Goal: Communication & Community: Answer question/provide support

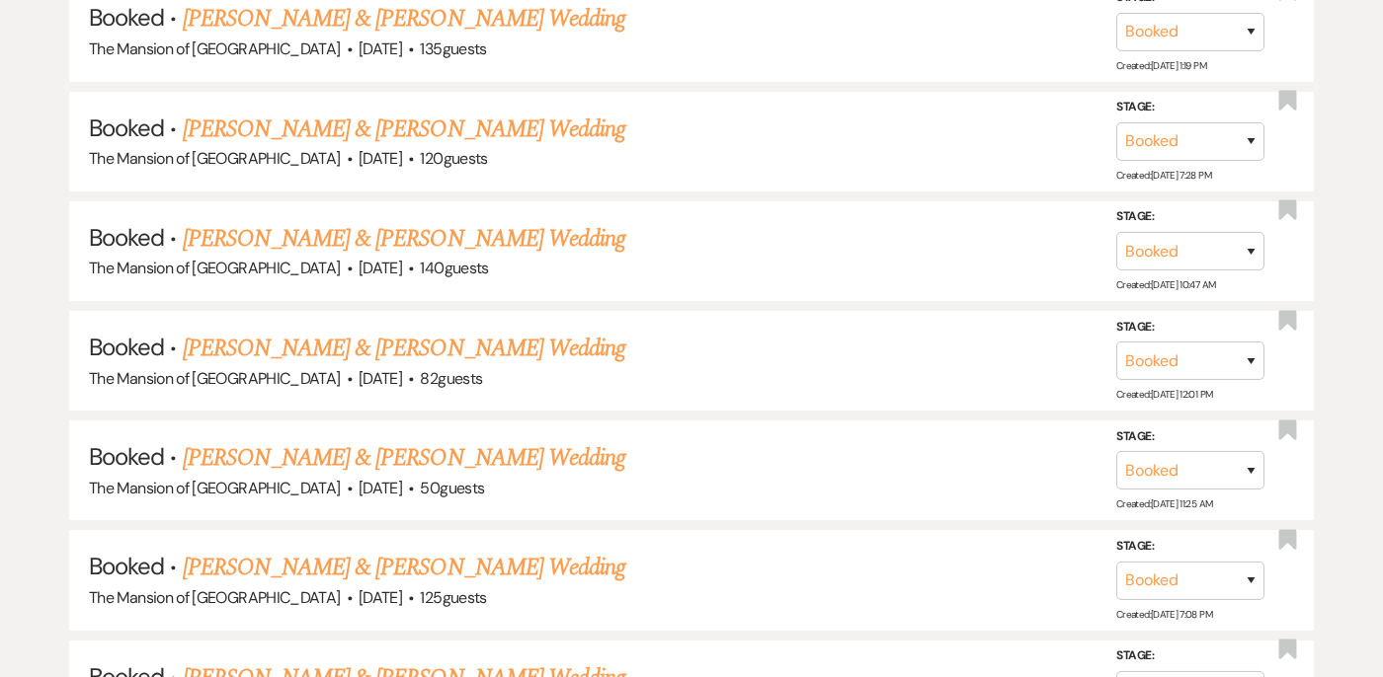
scroll to position [2012, 0]
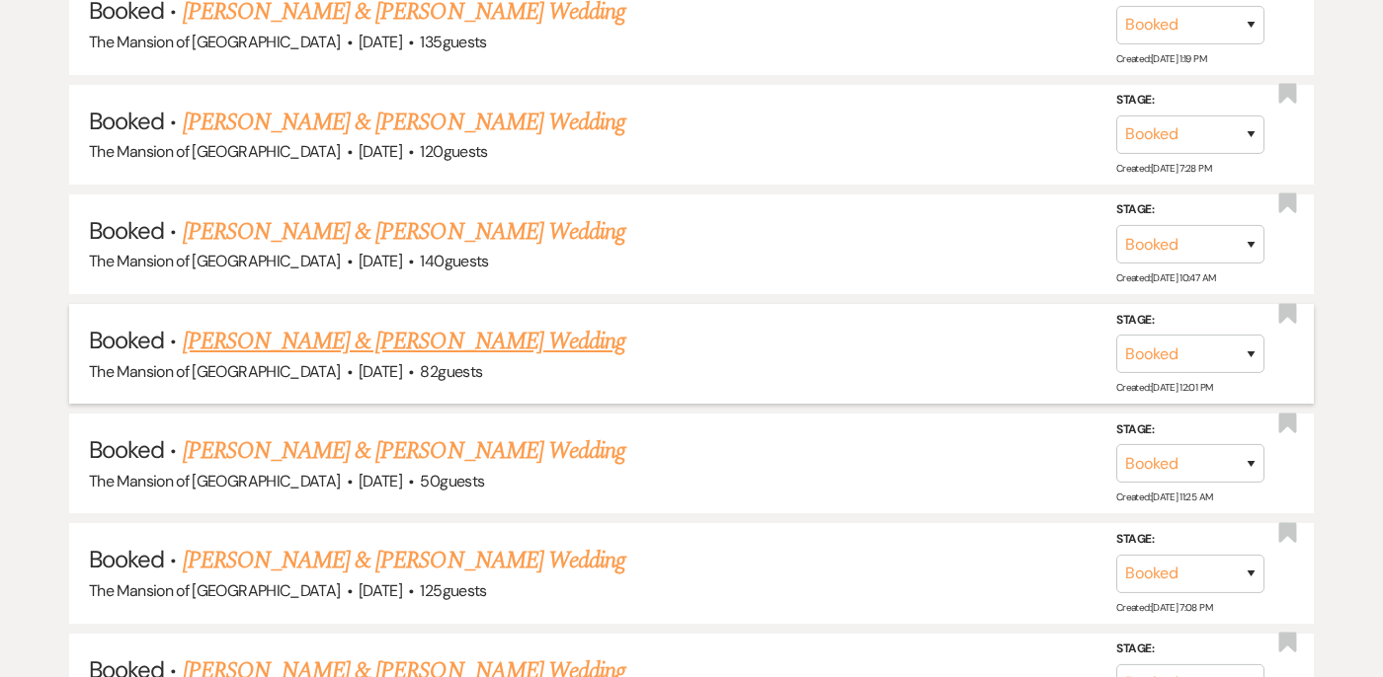
click at [451, 327] on link "[PERSON_NAME] & [PERSON_NAME] Wedding" at bounding box center [404, 342] width 442 height 36
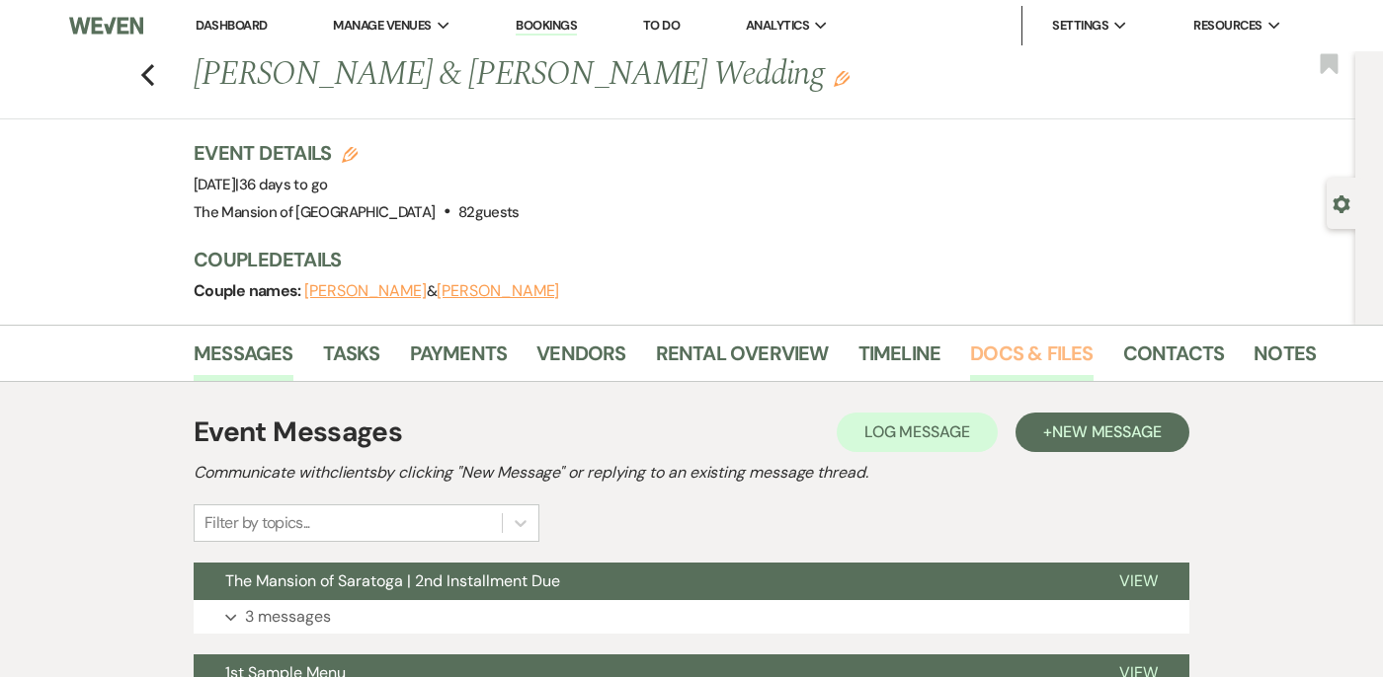
click at [1025, 350] on link "Docs & Files" at bounding box center [1031, 359] width 122 height 43
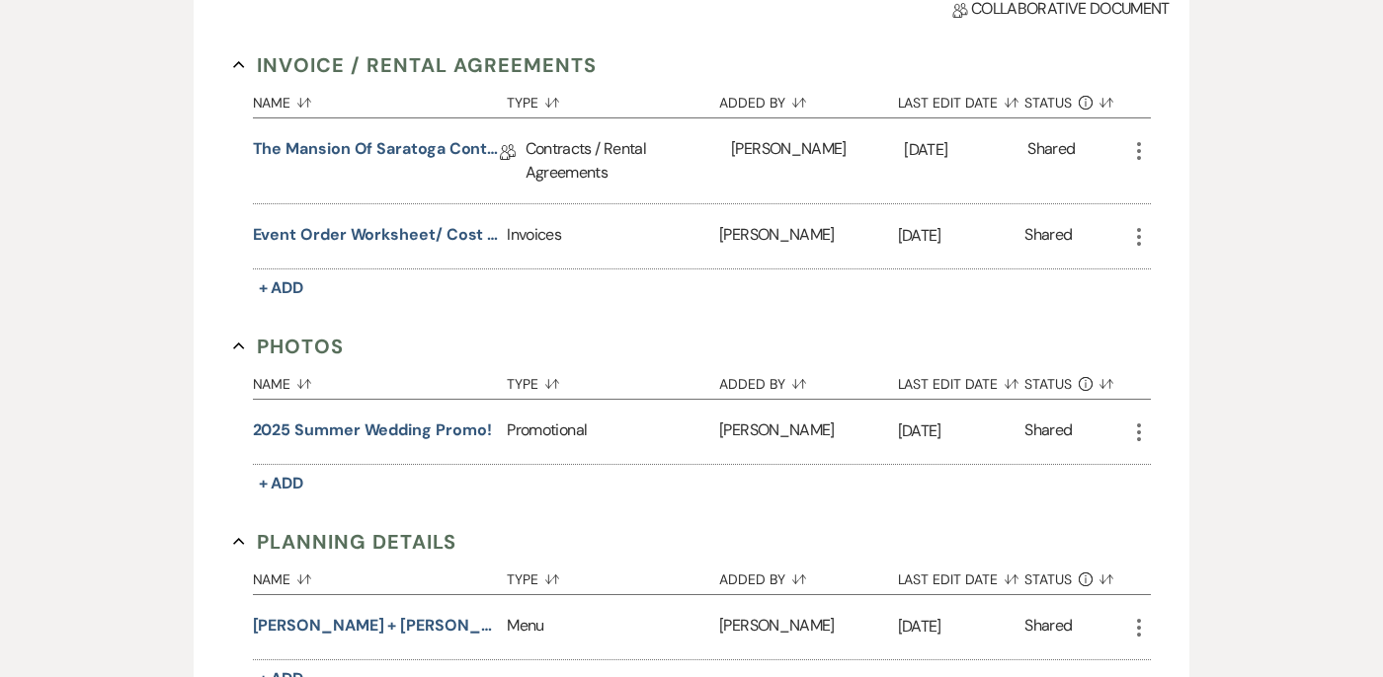
scroll to position [1364, 0]
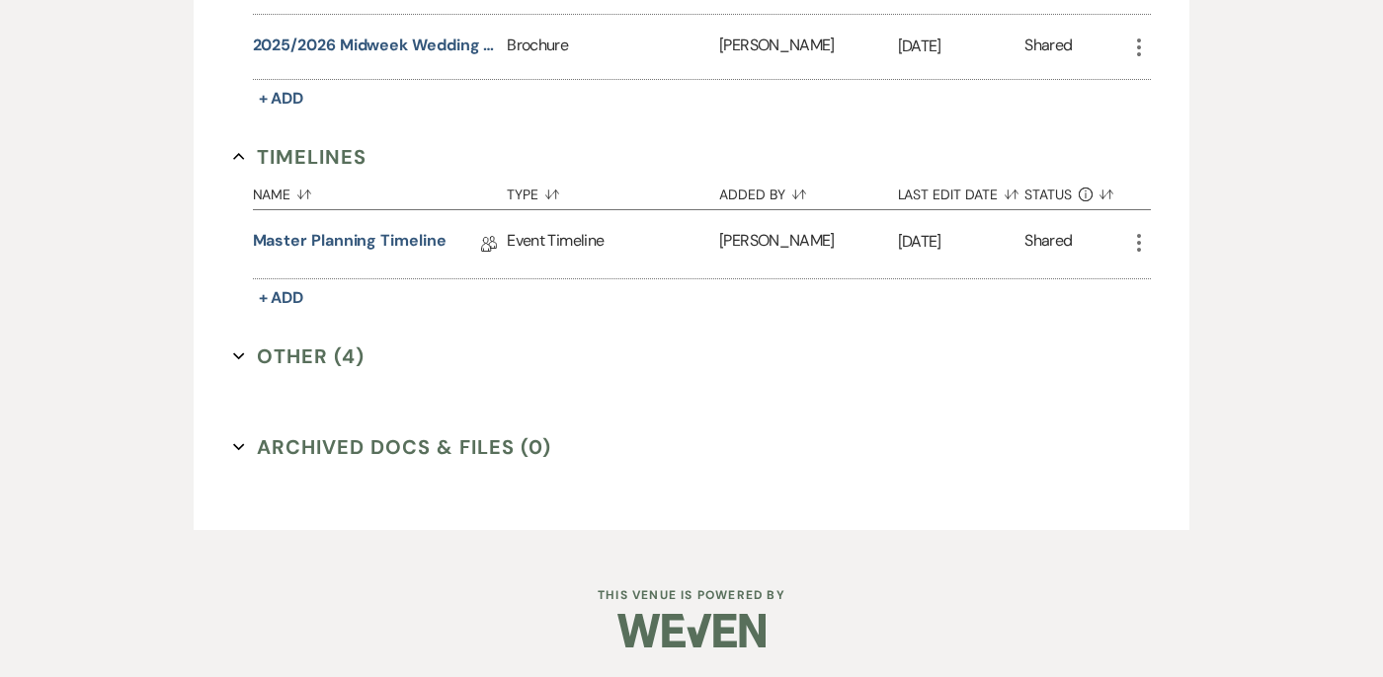
click at [233, 353] on icon "Expand" at bounding box center [239, 357] width 12 height 12
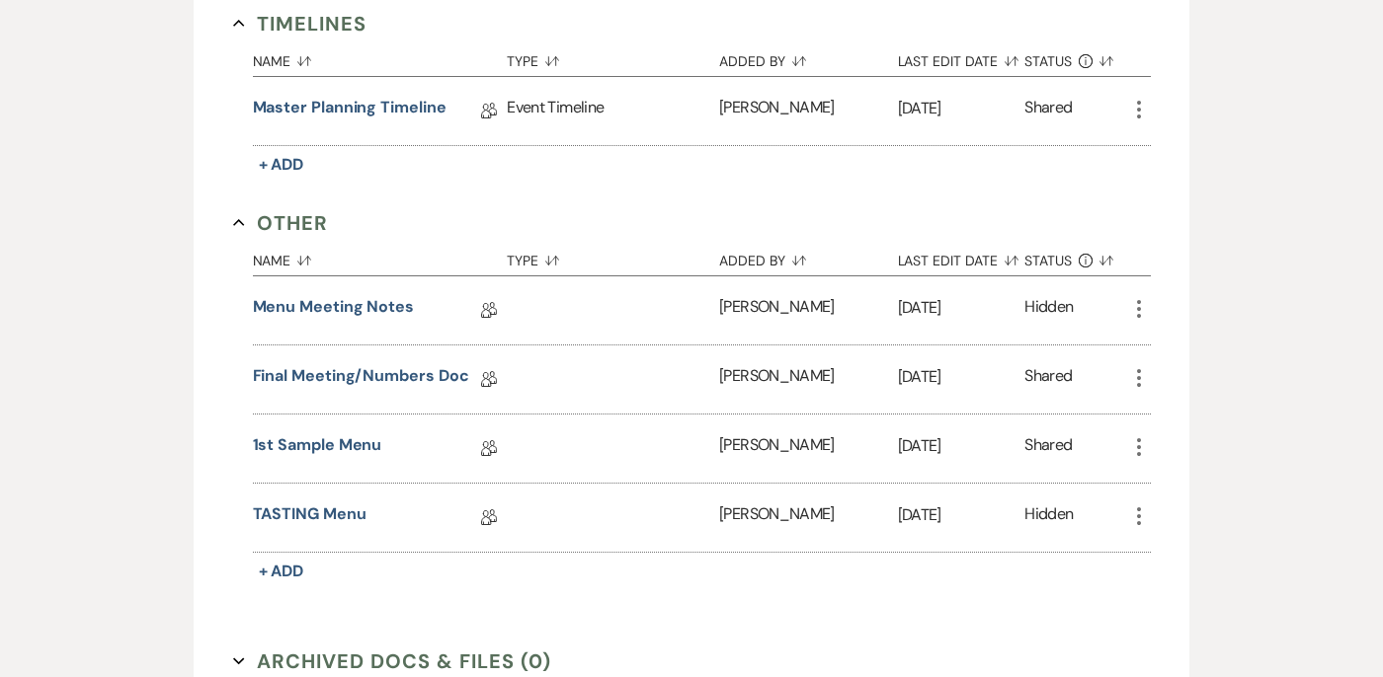
scroll to position [1499, 0]
click at [362, 368] on link "Final Meeting/Numbers Doc" at bounding box center [361, 377] width 216 height 31
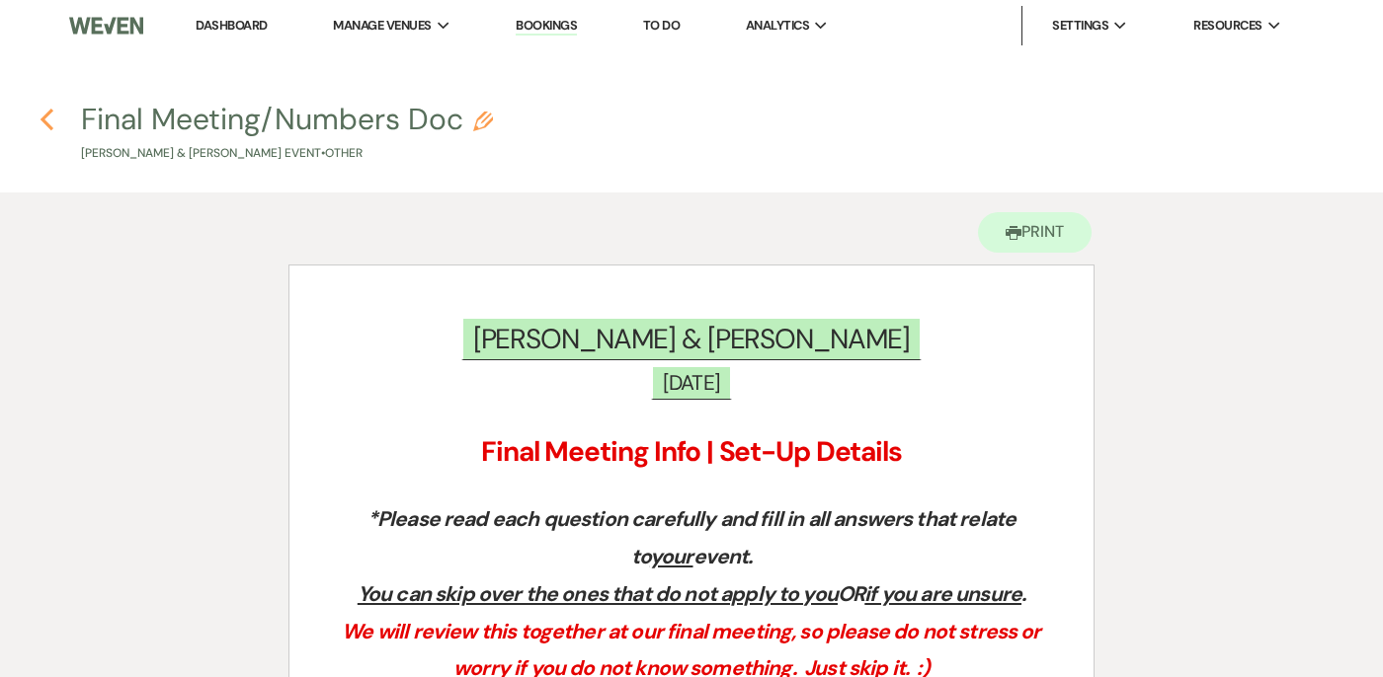
click at [48, 119] on icon "Previous" at bounding box center [47, 120] width 15 height 24
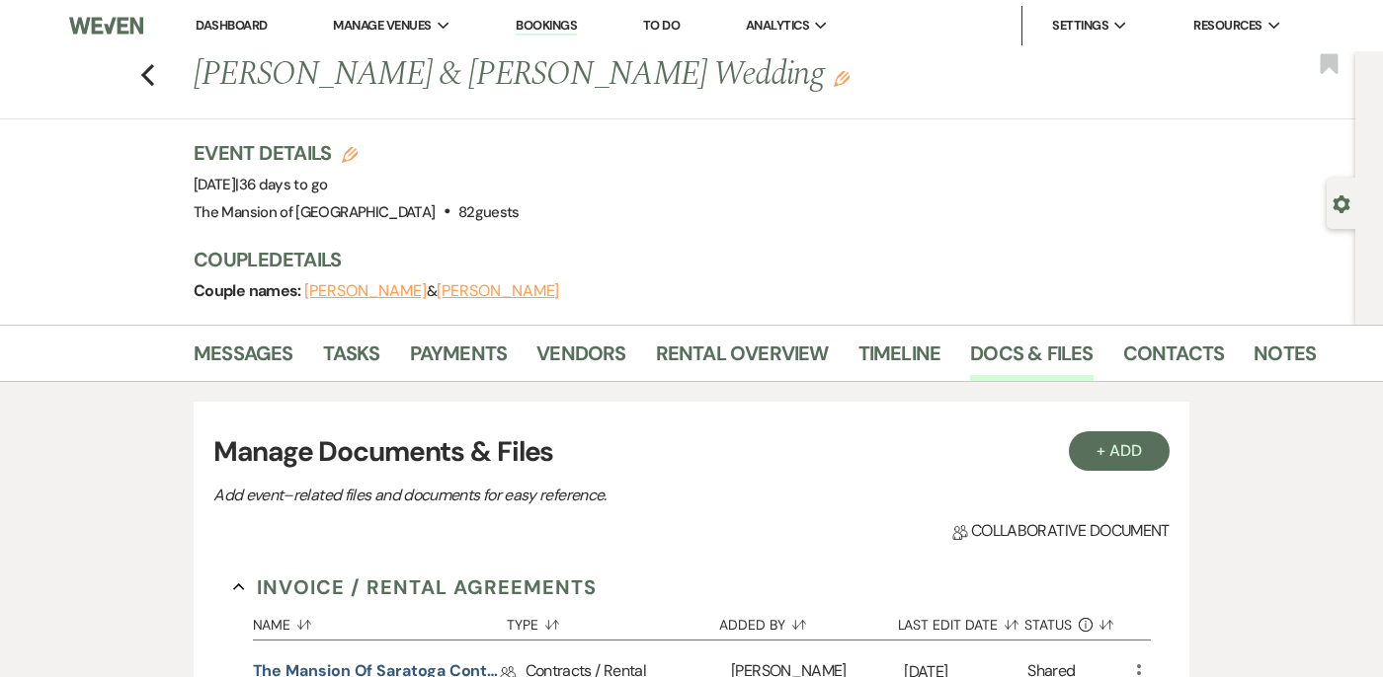
scroll to position [1364, 0]
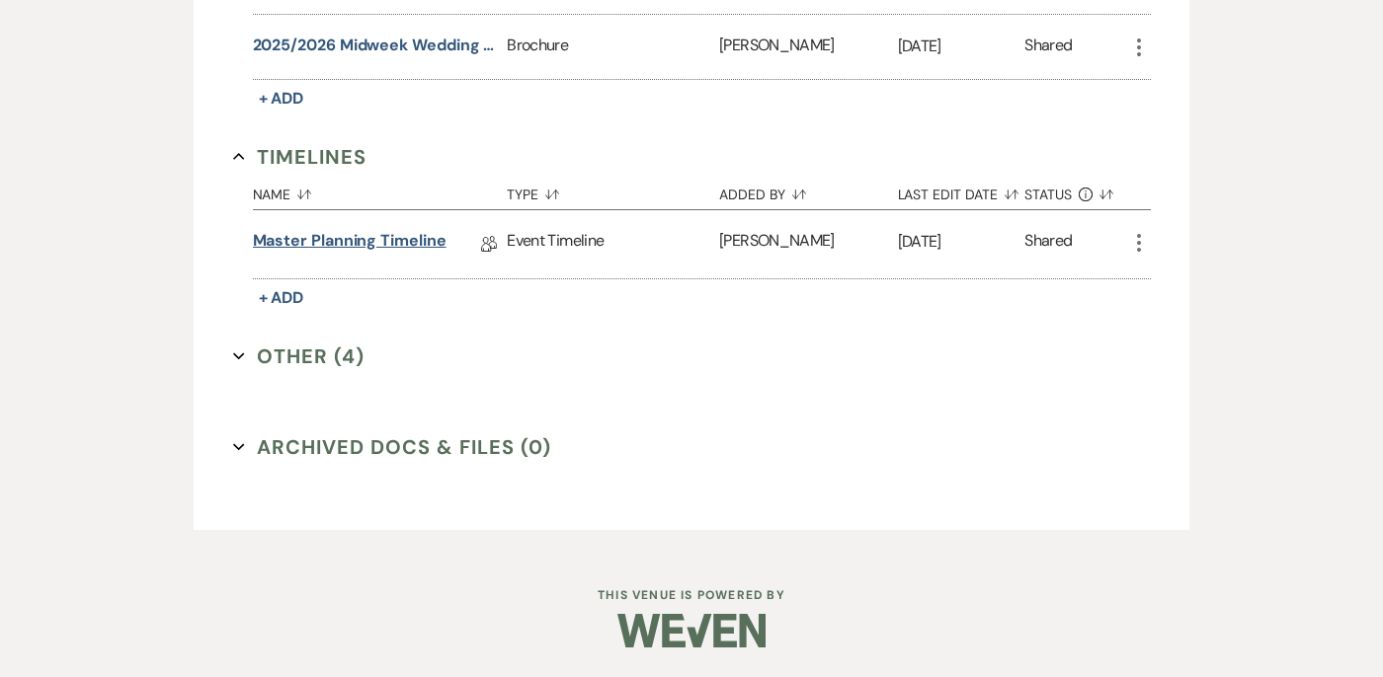
click at [314, 237] on link "Master Planning Timeline" at bounding box center [350, 244] width 194 height 31
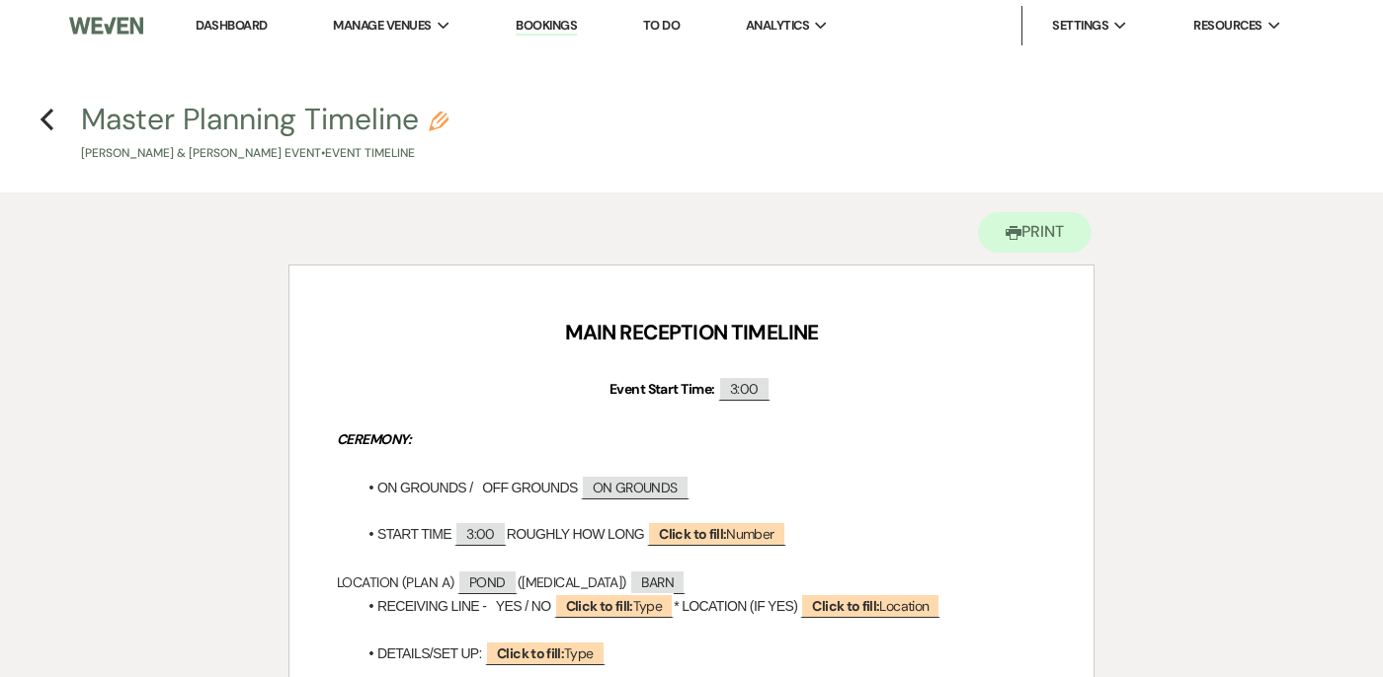
click at [37, 109] on h4 "Previous Master Planning Timeline Pencil [PERSON_NAME] & [PERSON_NAME] Event • …" at bounding box center [691, 131] width 1383 height 64
click at [46, 117] on icon "Previous" at bounding box center [47, 120] width 15 height 24
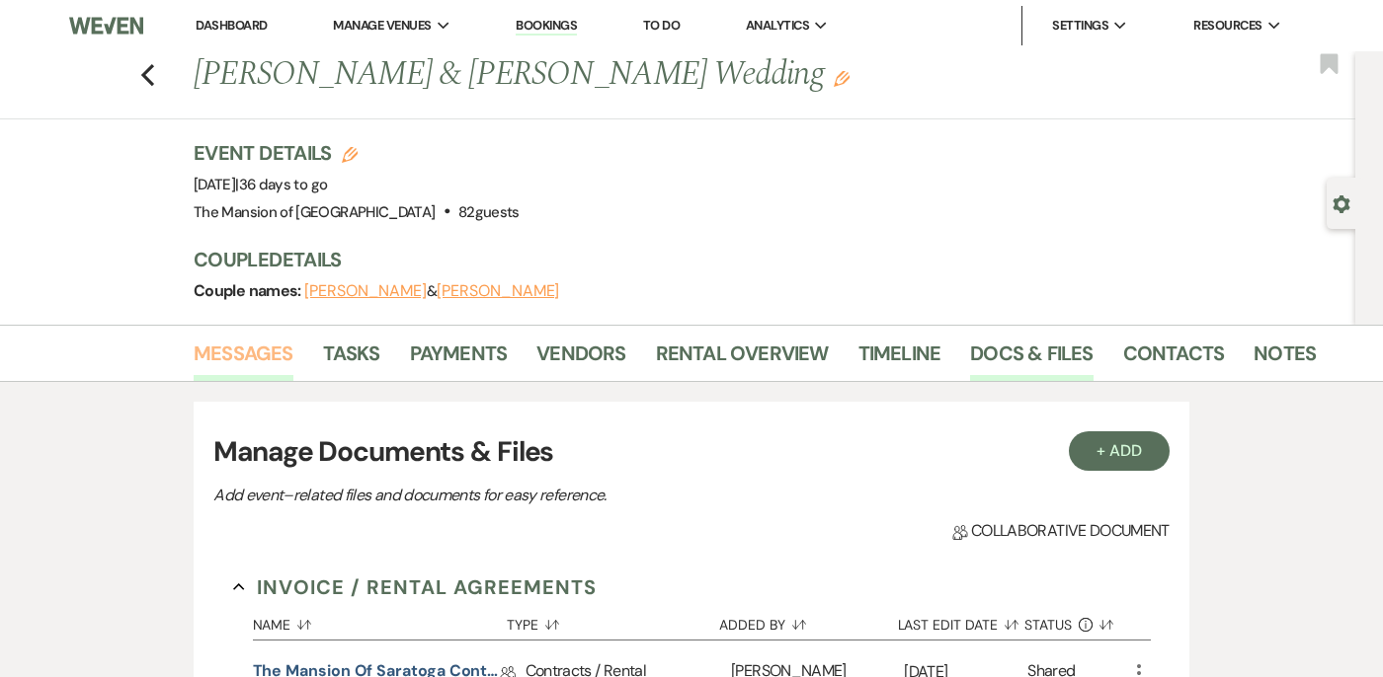
click at [219, 352] on link "Messages" at bounding box center [244, 359] width 100 height 43
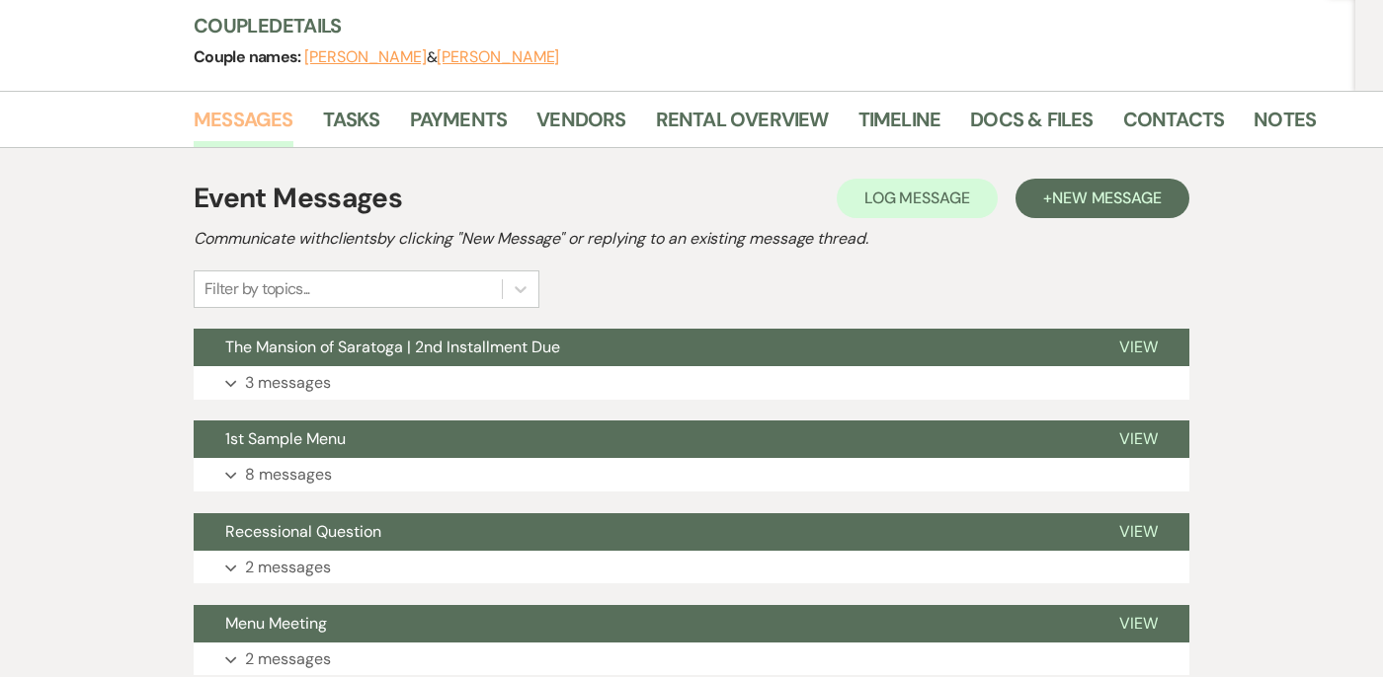
scroll to position [236, 0]
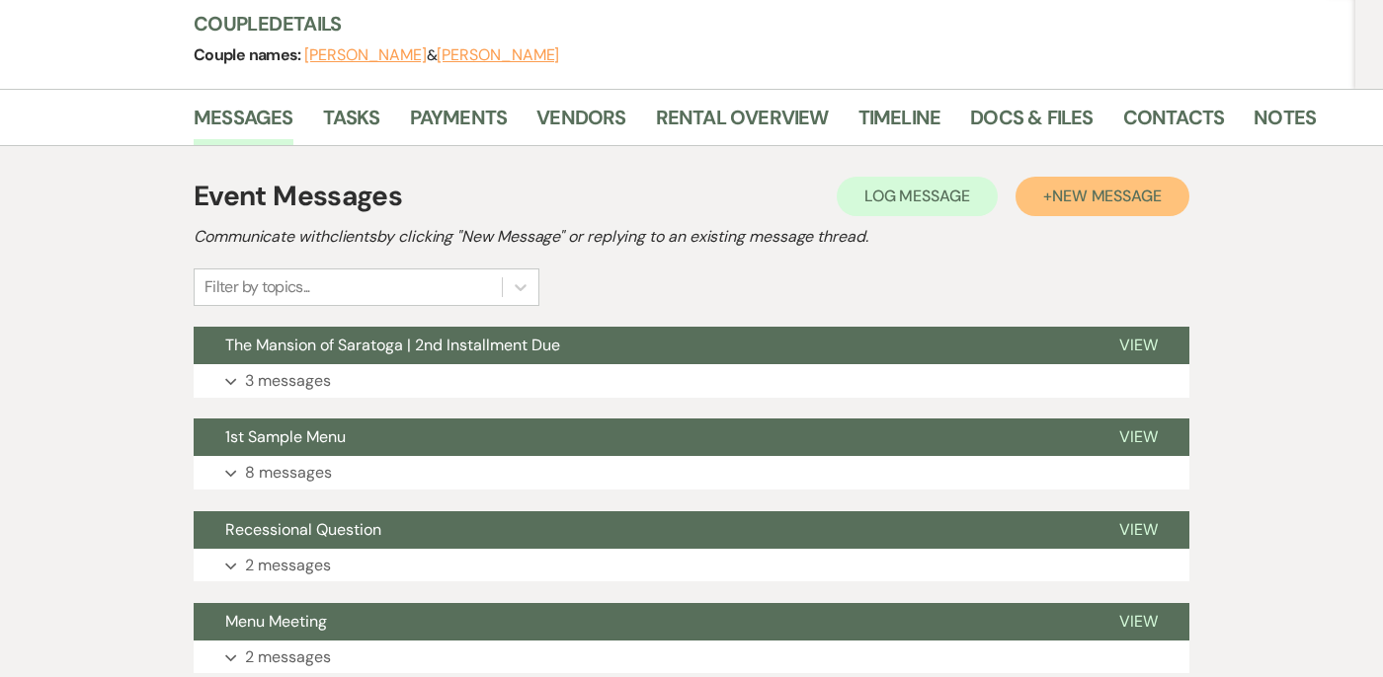
click at [1101, 194] on span "New Message" at bounding box center [1107, 196] width 110 height 21
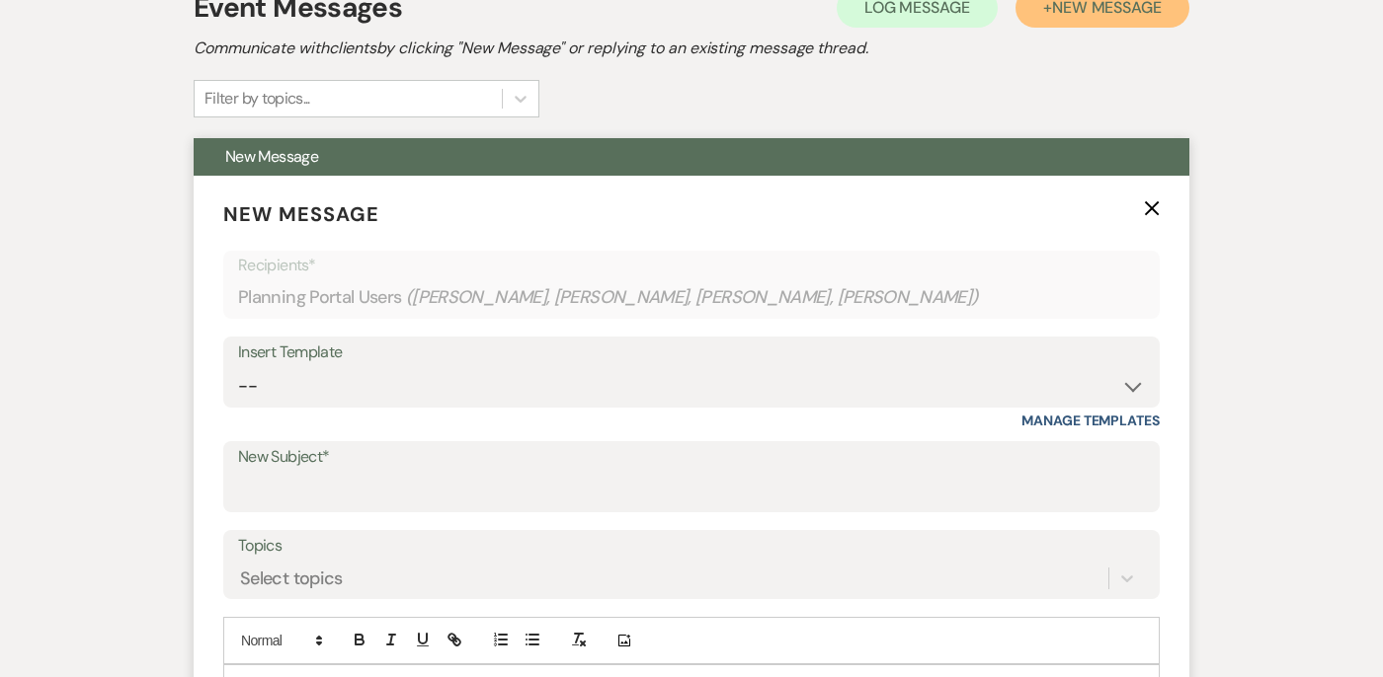
scroll to position [455, 0]
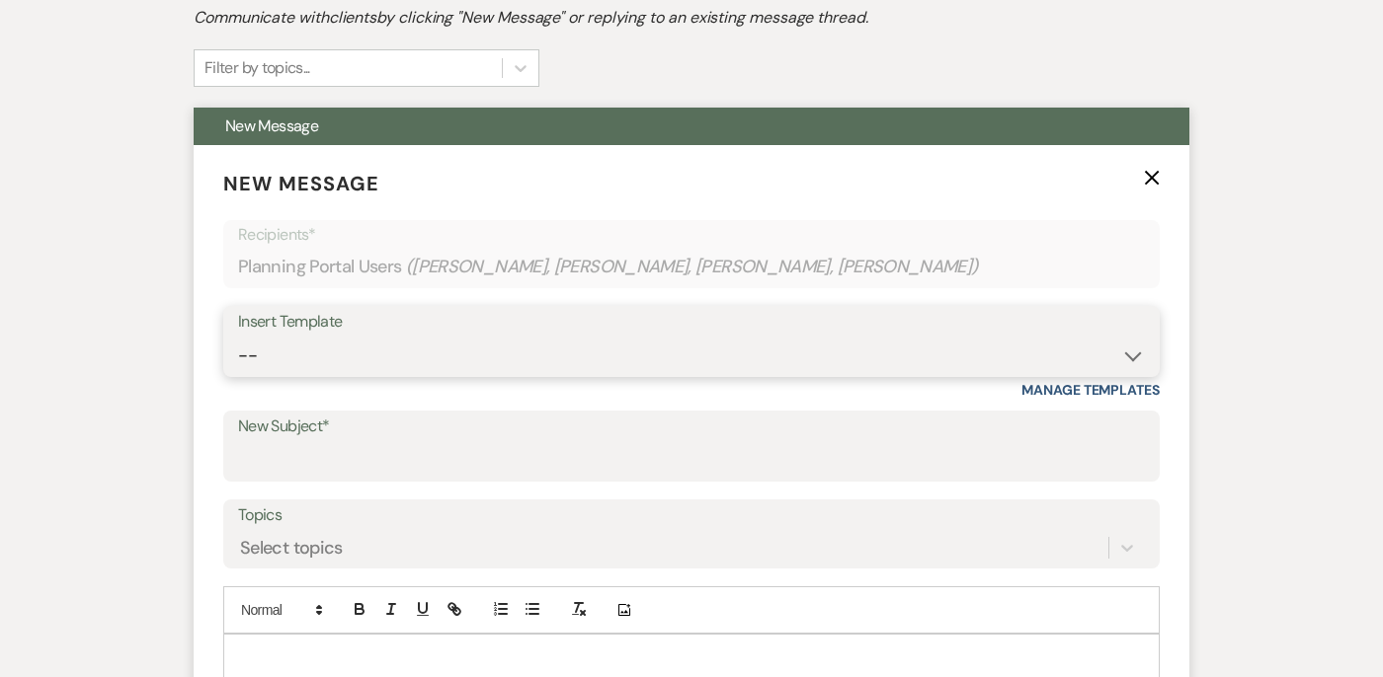
click at [333, 354] on select "-- Booking Template Final Number & Meeting Request Copy of Weven Planning Porta…" at bounding box center [691, 356] width 907 height 39
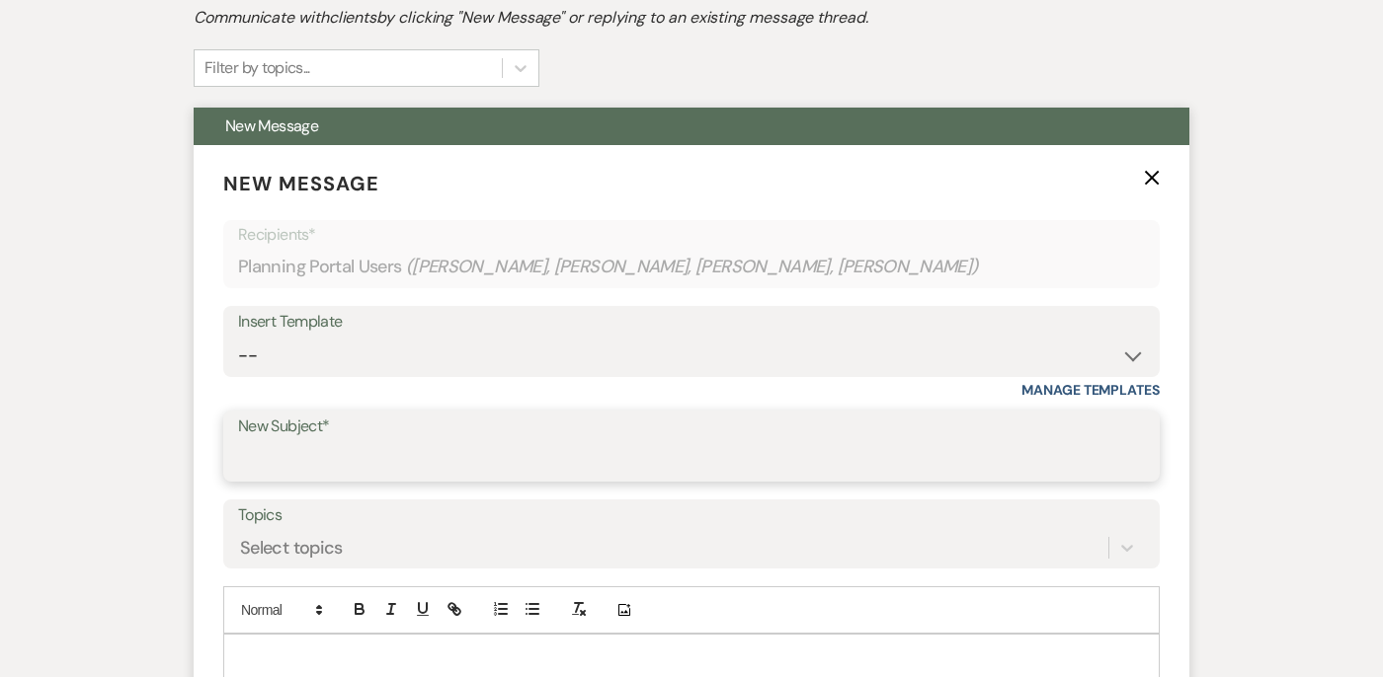
click at [332, 459] on input "New Subject*" at bounding box center [691, 460] width 907 height 39
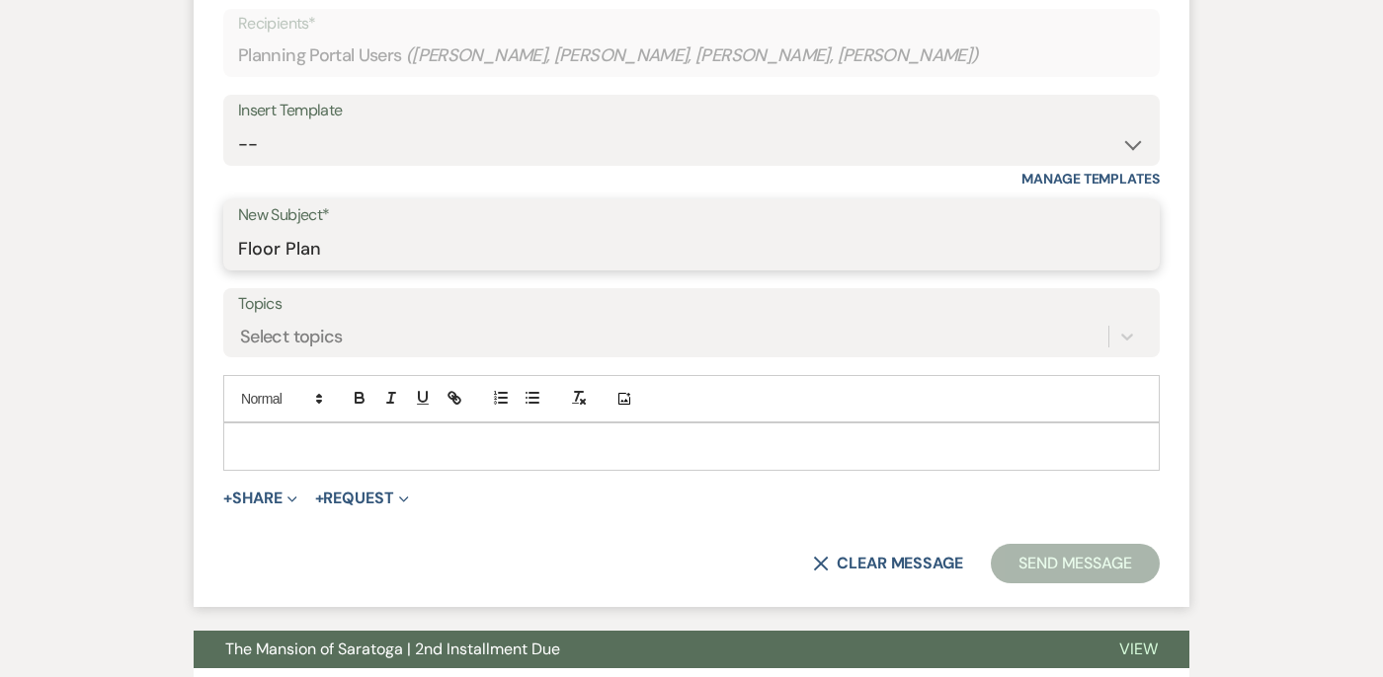
scroll to position [731, 0]
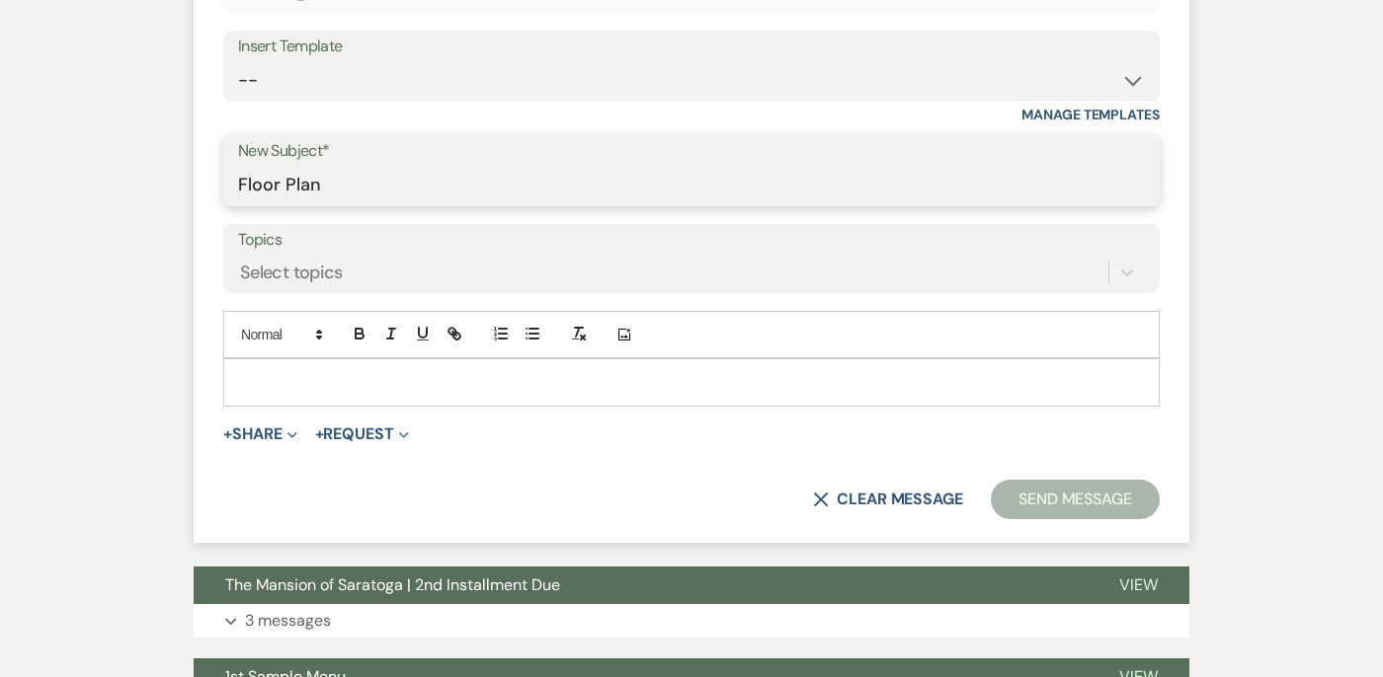
type input "Floor Plan"
click at [318, 405] on div at bounding box center [691, 381] width 936 height 47
click at [314, 390] on p at bounding box center [691, 382] width 905 height 22
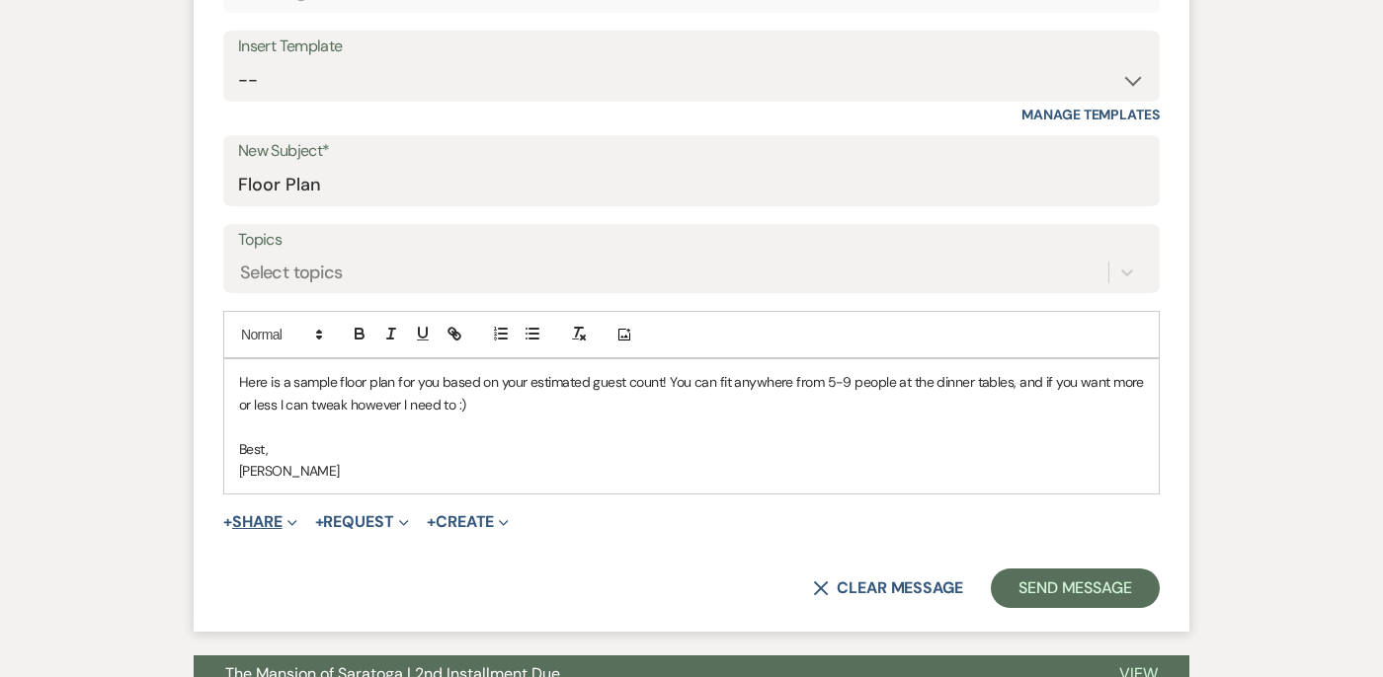
click at [263, 525] on button "+ Share Expand" at bounding box center [260, 523] width 74 height 16
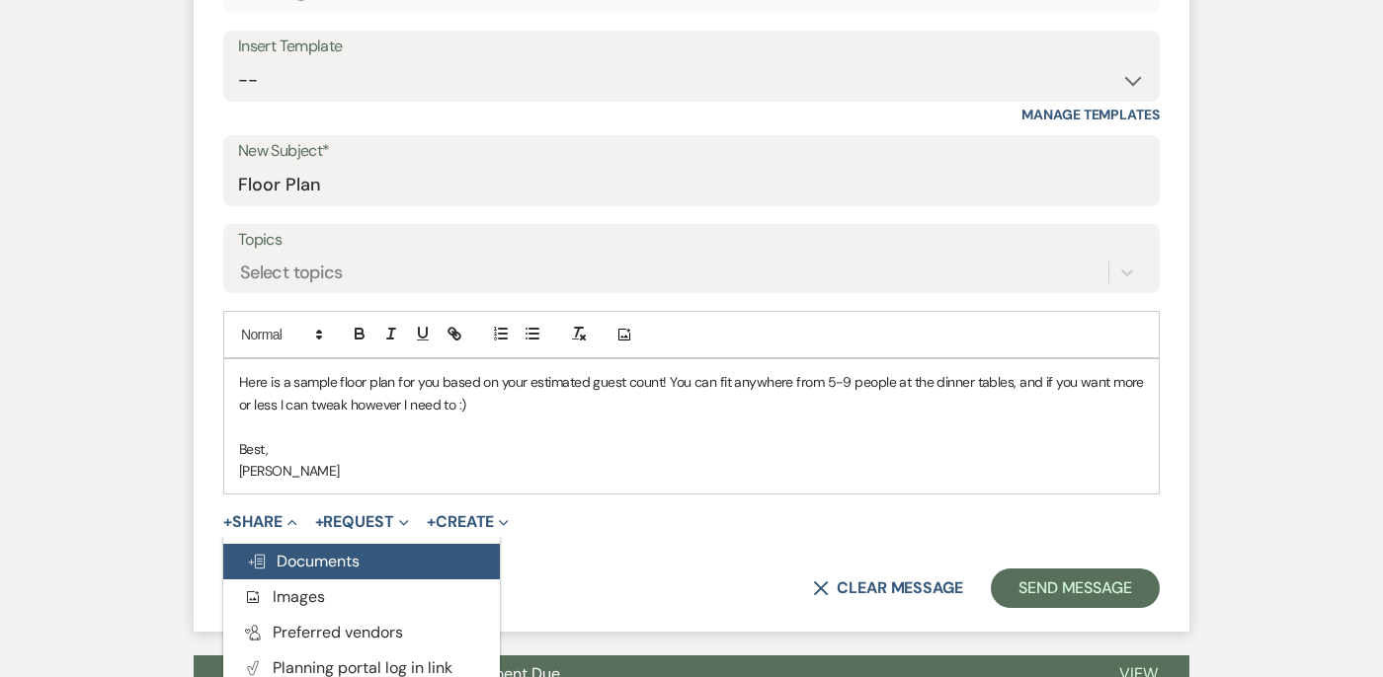
click at [410, 549] on button "Doc Upload Documents" at bounding box center [361, 562] width 277 height 36
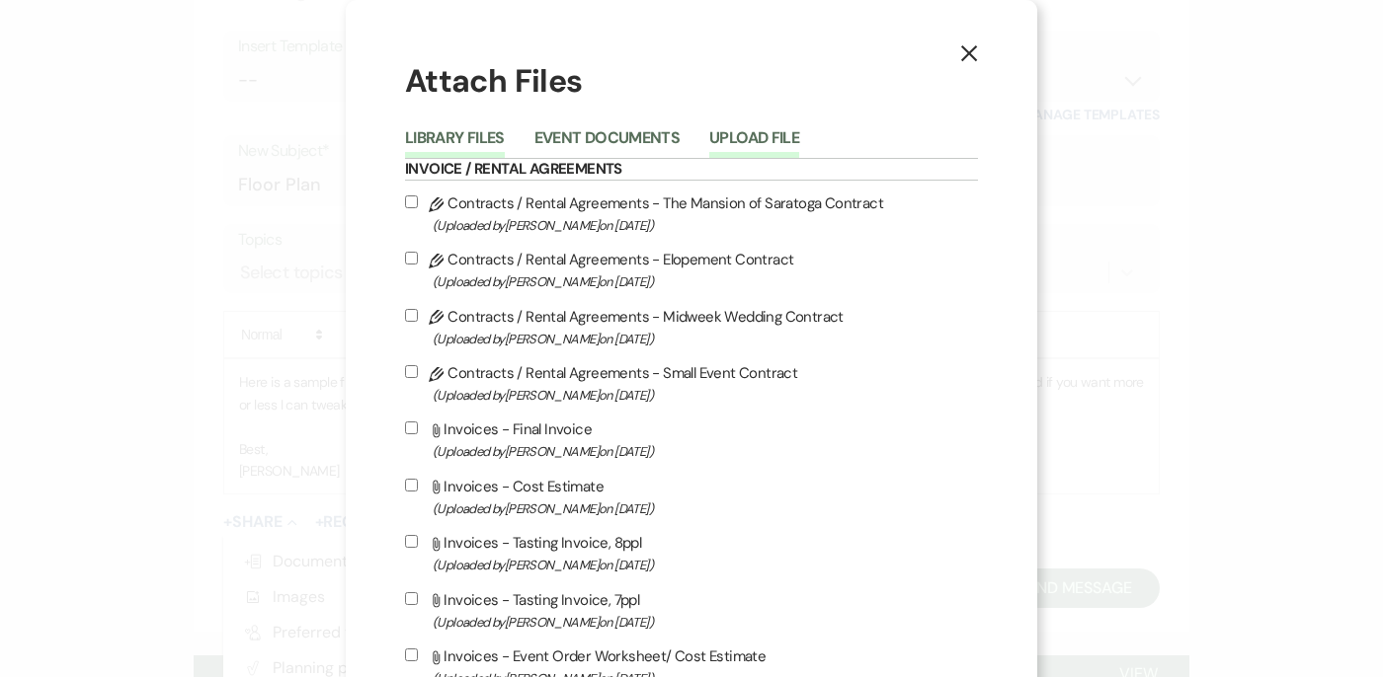
click at [747, 134] on button "Upload File" at bounding box center [754, 144] width 90 height 28
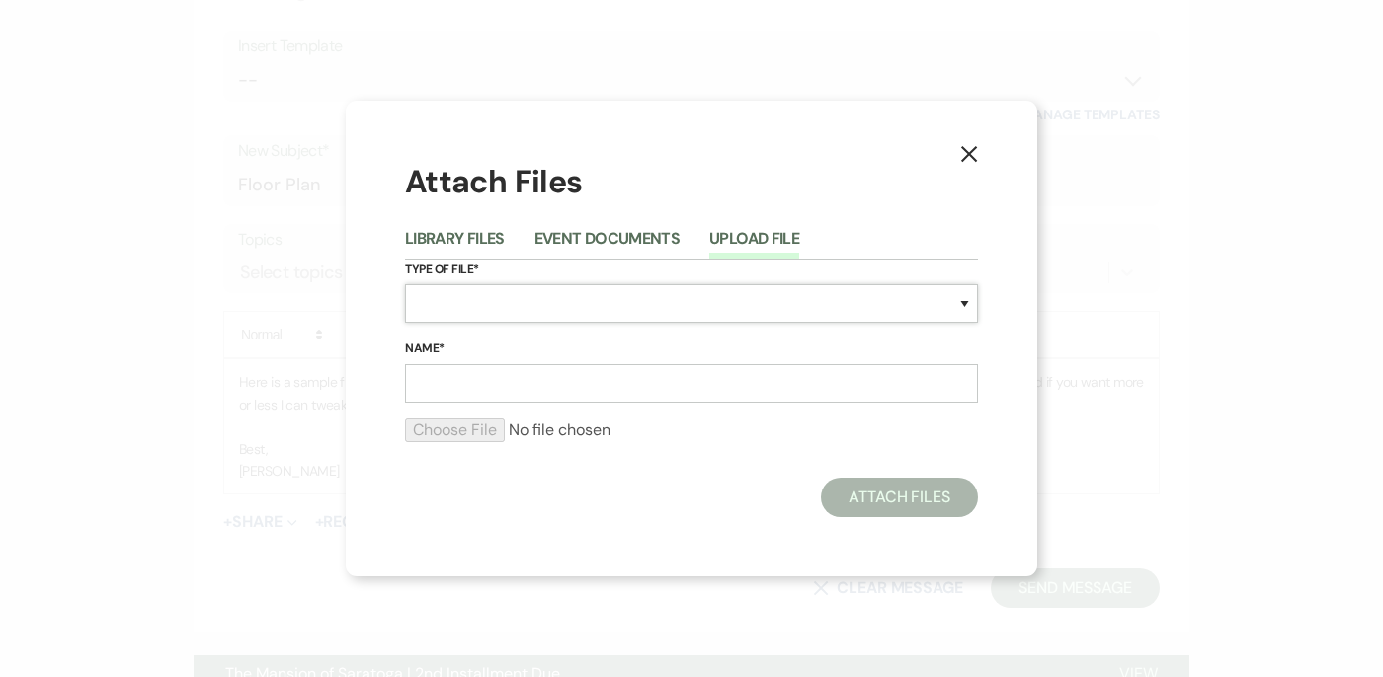
click at [529, 310] on select "Special Event Insurance Vendor Certificate of Insurance Contracts / Rental Agre…" at bounding box center [691, 303] width 573 height 39
select select "24"
click at [464, 380] on input "Name*" at bounding box center [691, 383] width 573 height 39
type input "Sample Floor Plan"
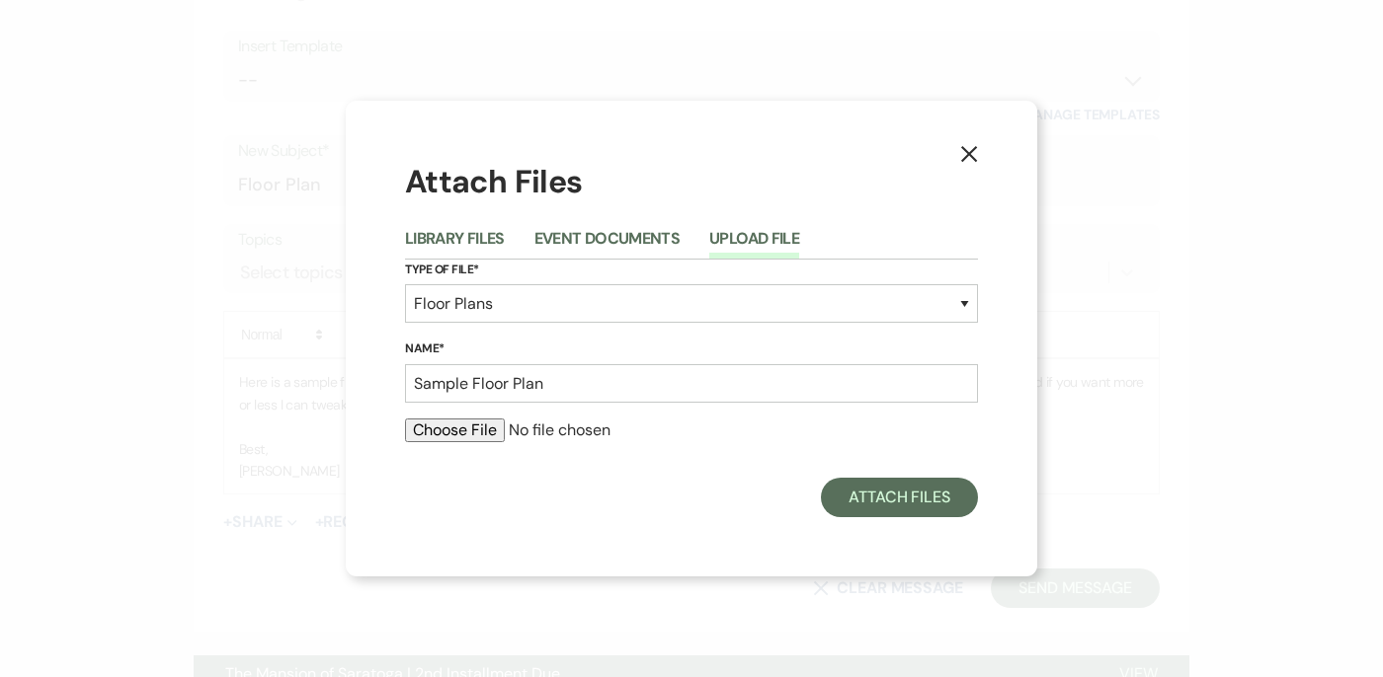
click at [467, 433] on input "file" at bounding box center [691, 431] width 573 height 24
type input "C:\fakepath\9:28 Floor Plan .pdf"
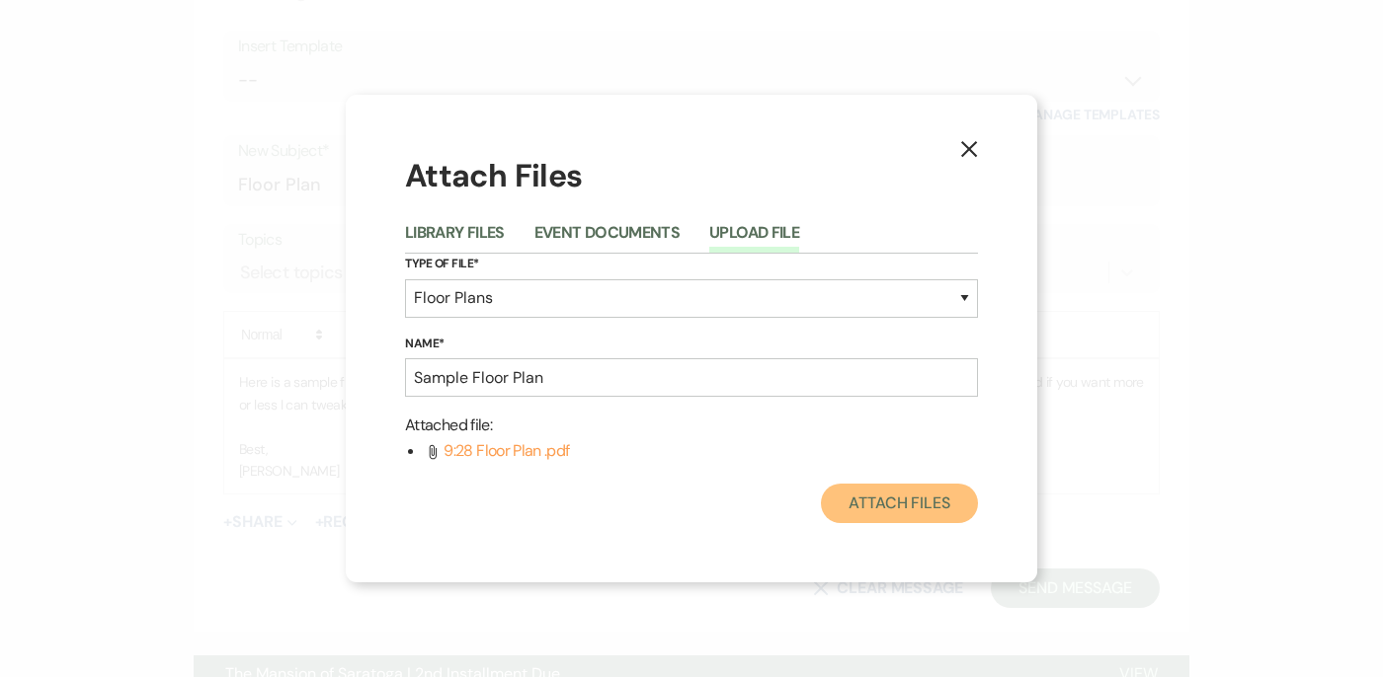
click at [914, 498] on button "Attach Files" at bounding box center [899, 504] width 157 height 40
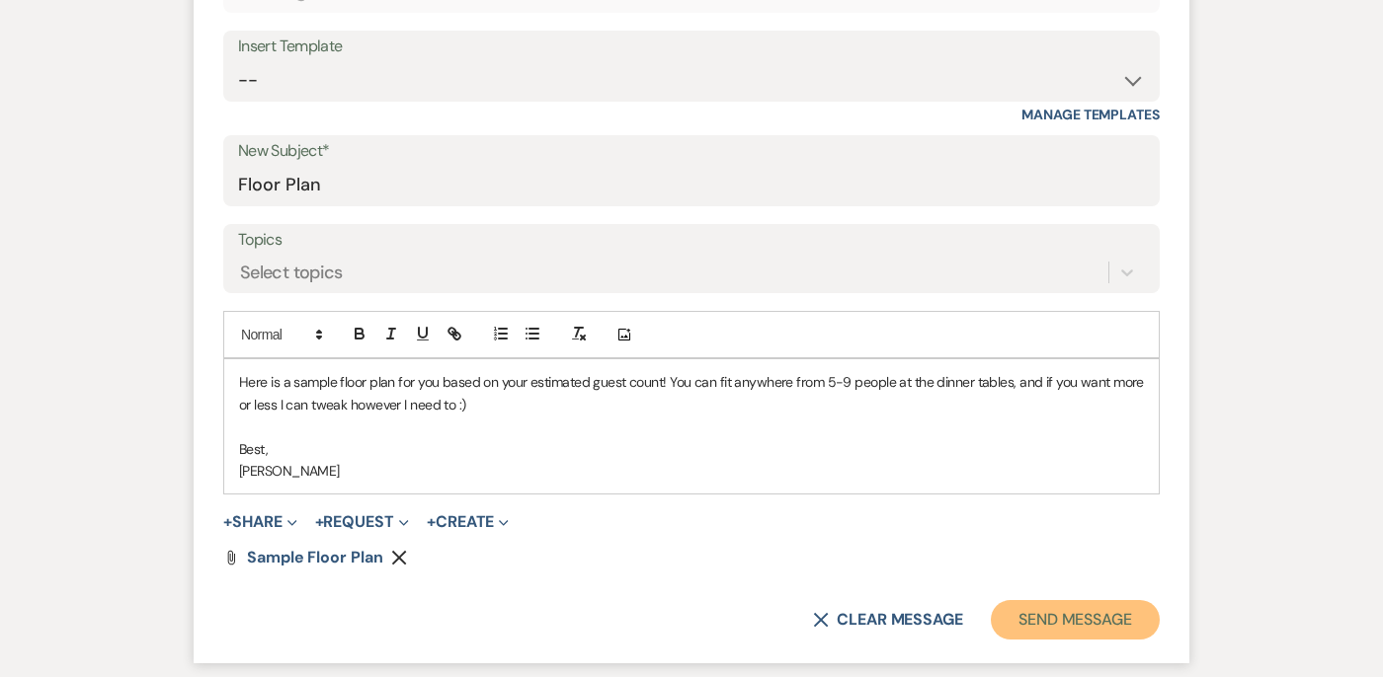
click at [1041, 634] on button "Send Message" at bounding box center [1075, 620] width 169 height 40
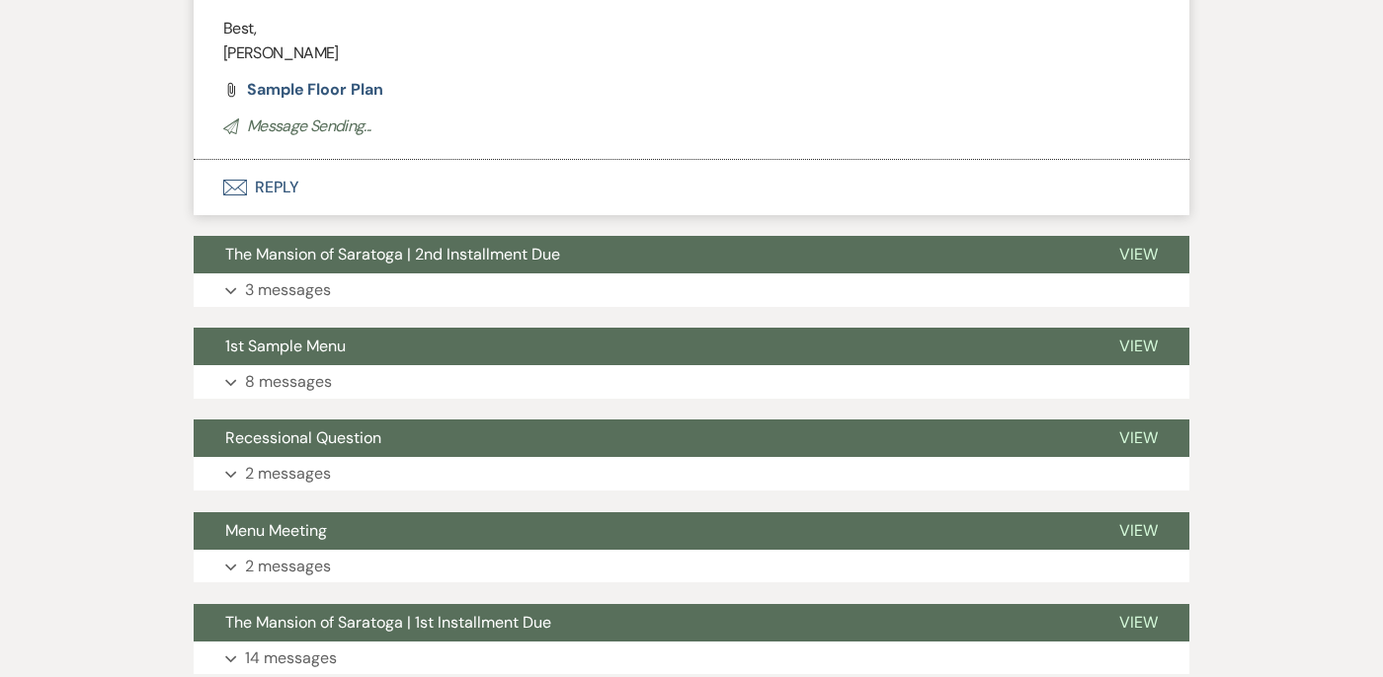
scroll to position [0, 0]
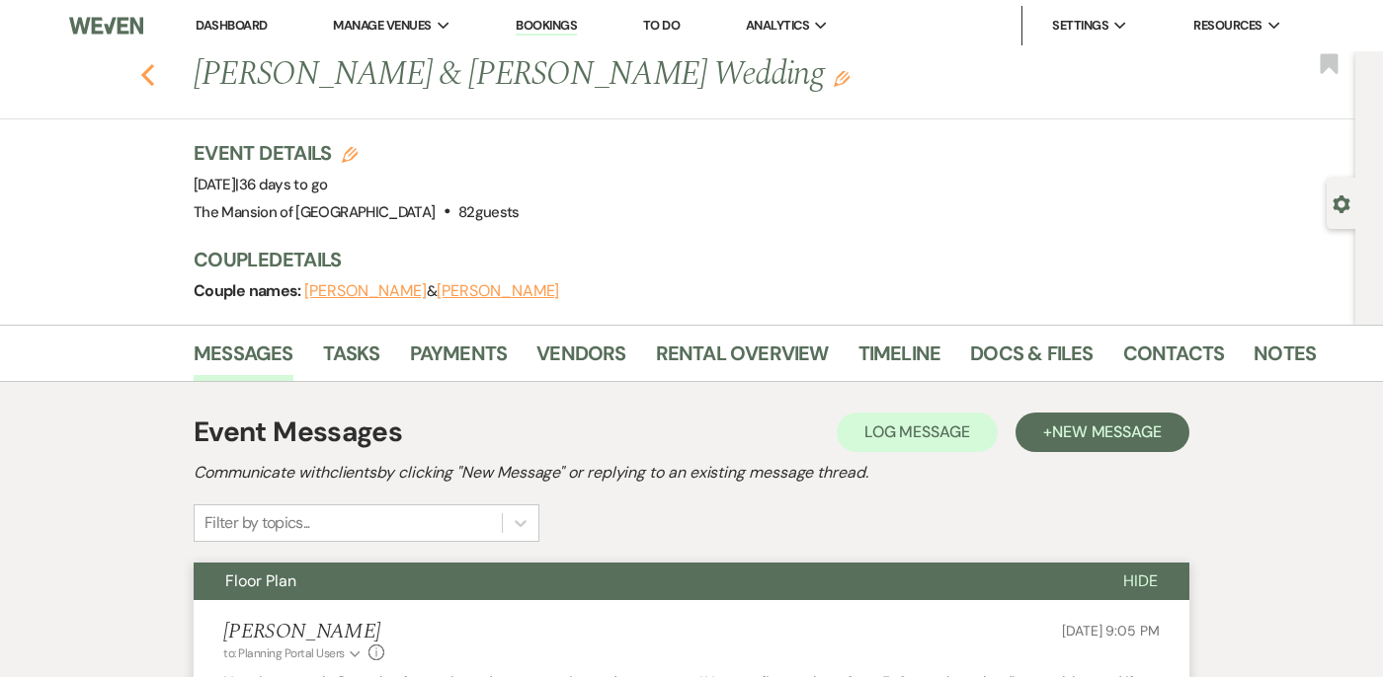
click at [148, 74] on icon "Previous" at bounding box center [147, 75] width 15 height 24
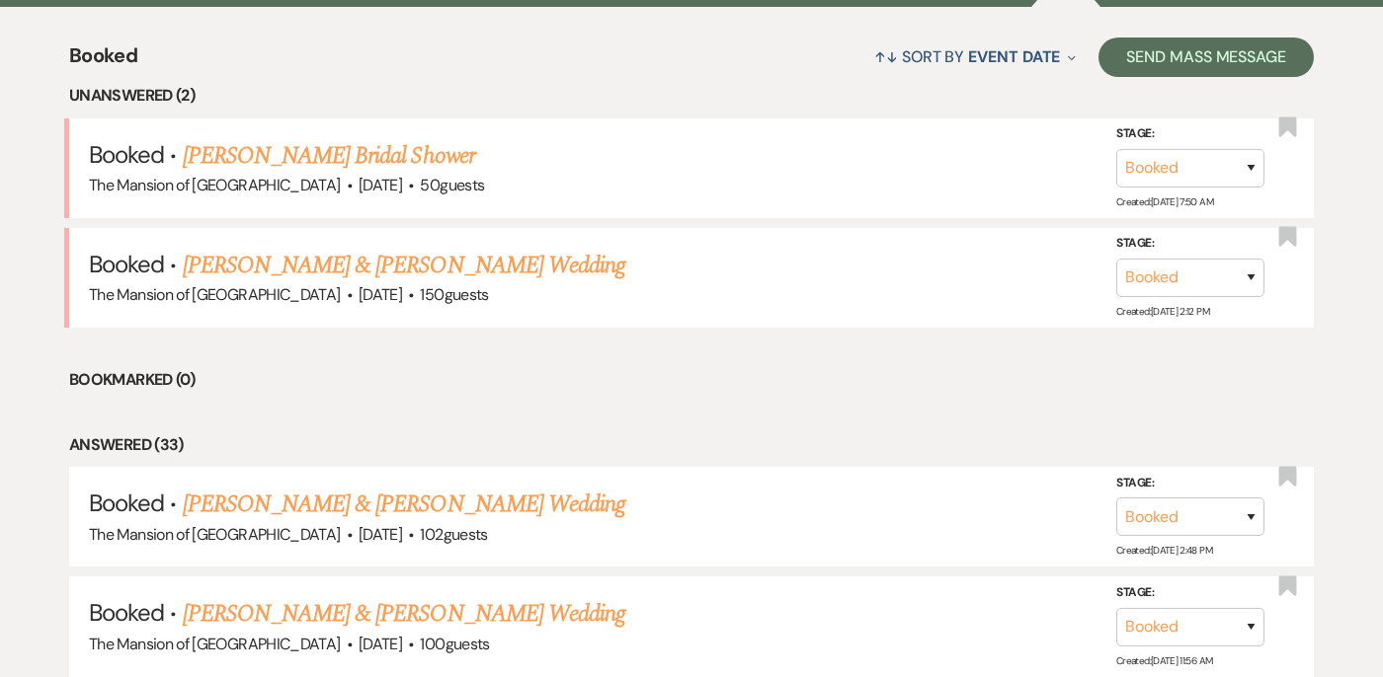
scroll to position [743, 0]
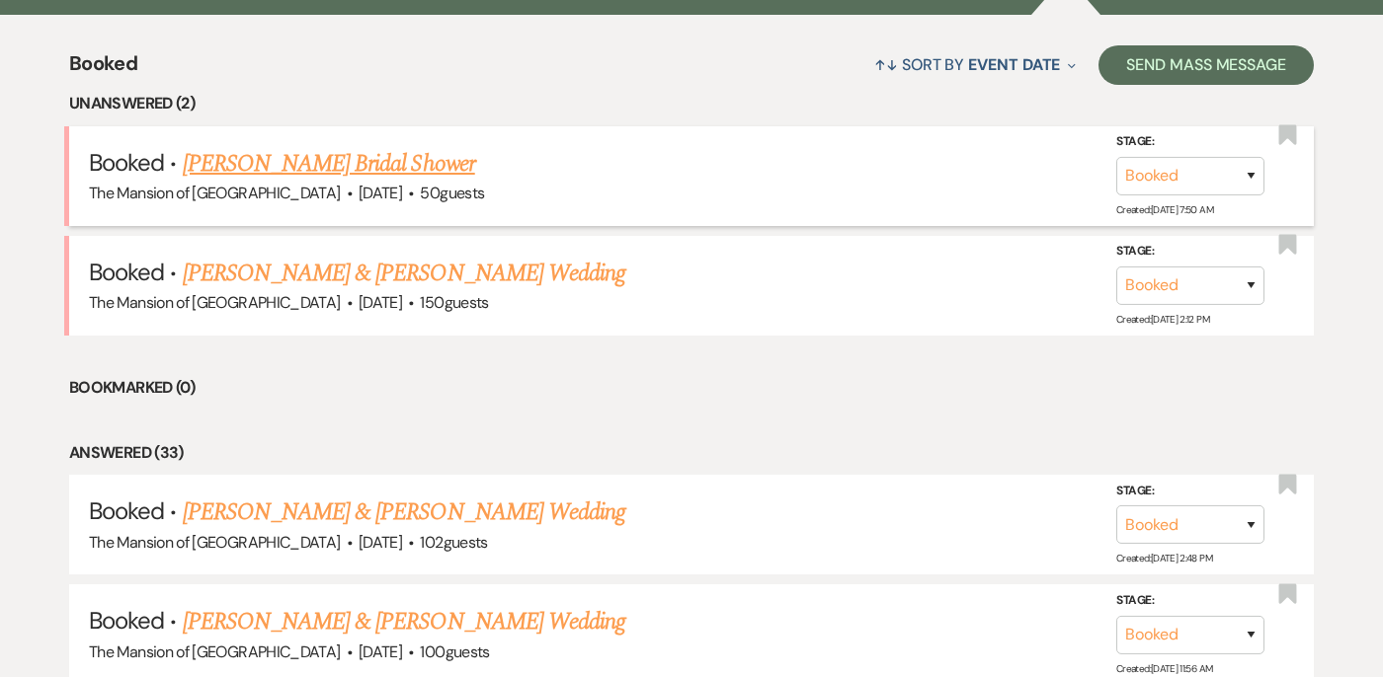
click at [235, 156] on link "[PERSON_NAME] Bridal Shower" at bounding box center [329, 164] width 292 height 36
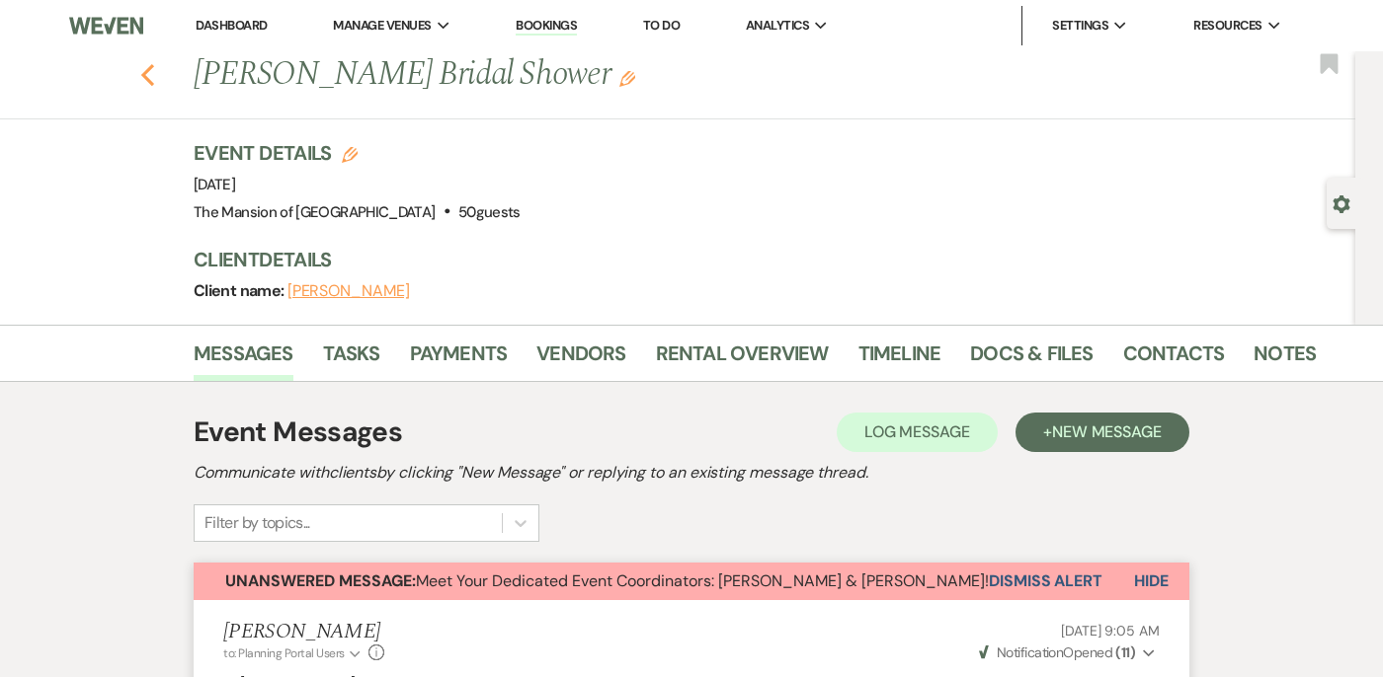
click at [142, 74] on use "button" at bounding box center [147, 75] width 13 height 22
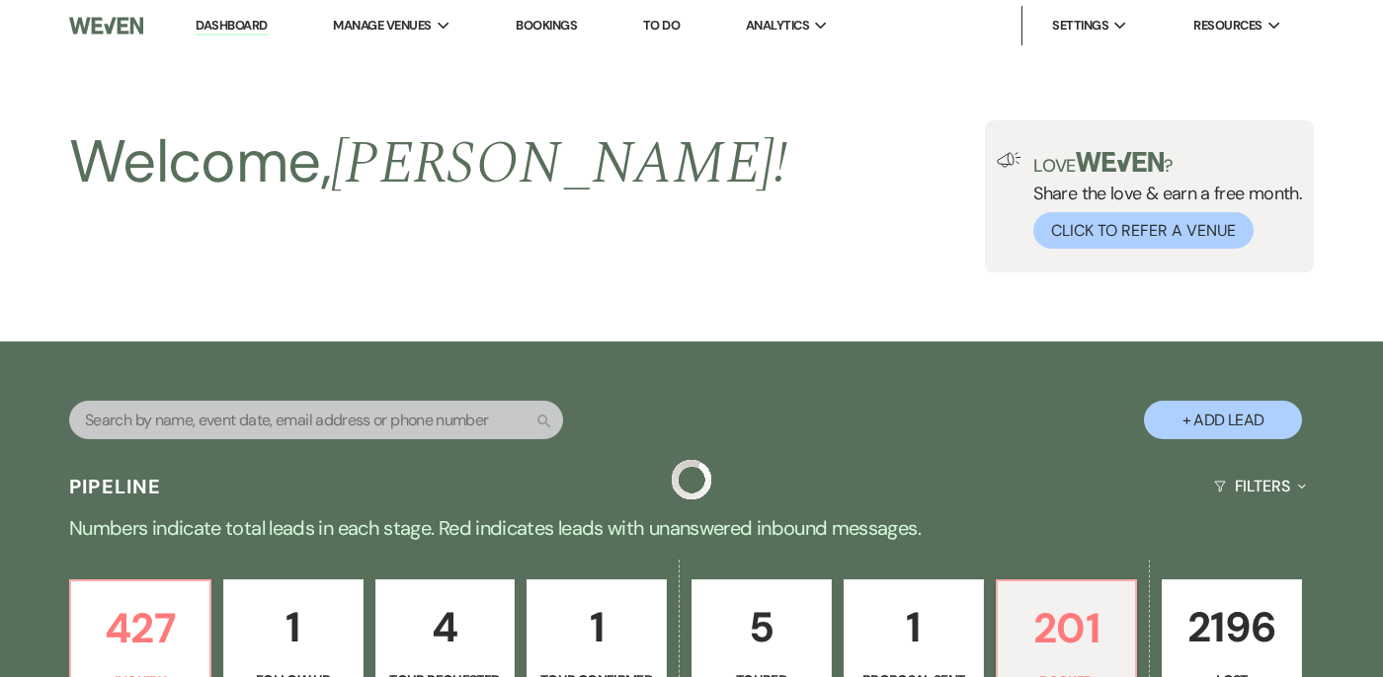
scroll to position [743, 0]
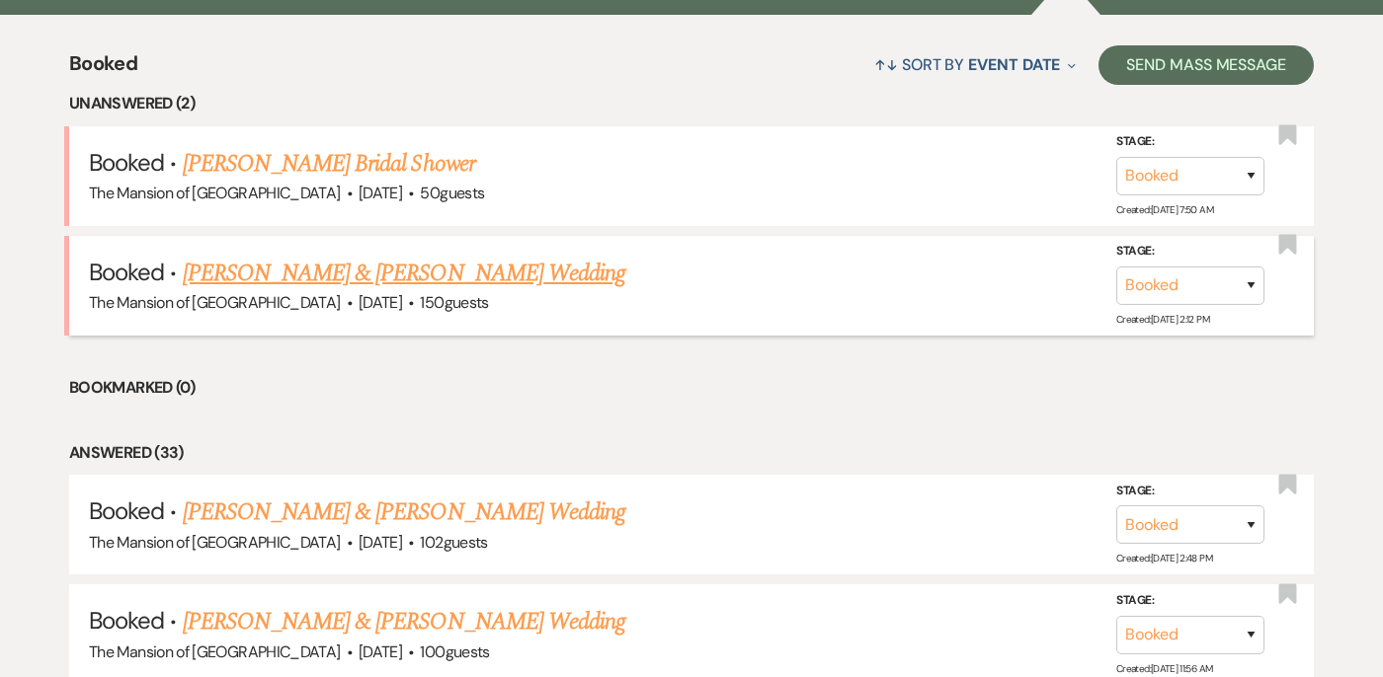
click at [272, 266] on link "[PERSON_NAME] & [PERSON_NAME] Wedding" at bounding box center [404, 274] width 442 height 36
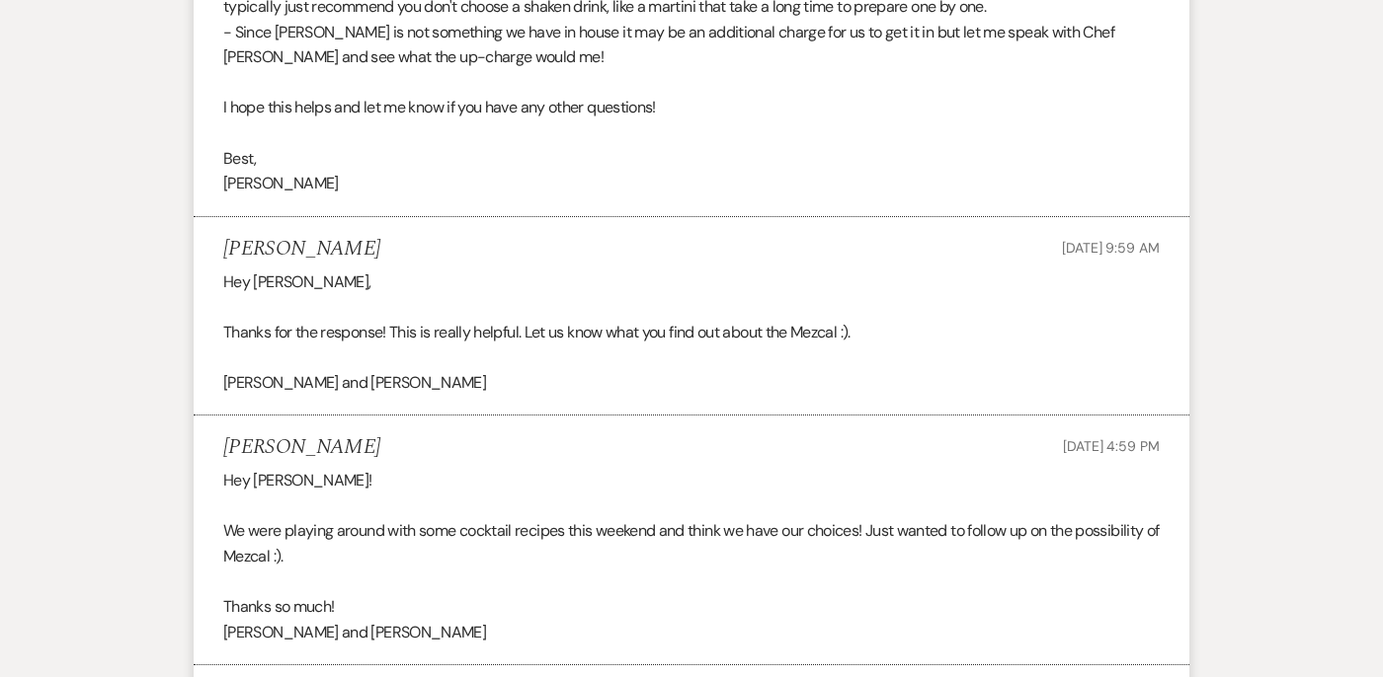
scroll to position [1261, 0]
